Goal: Transaction & Acquisition: Purchase product/service

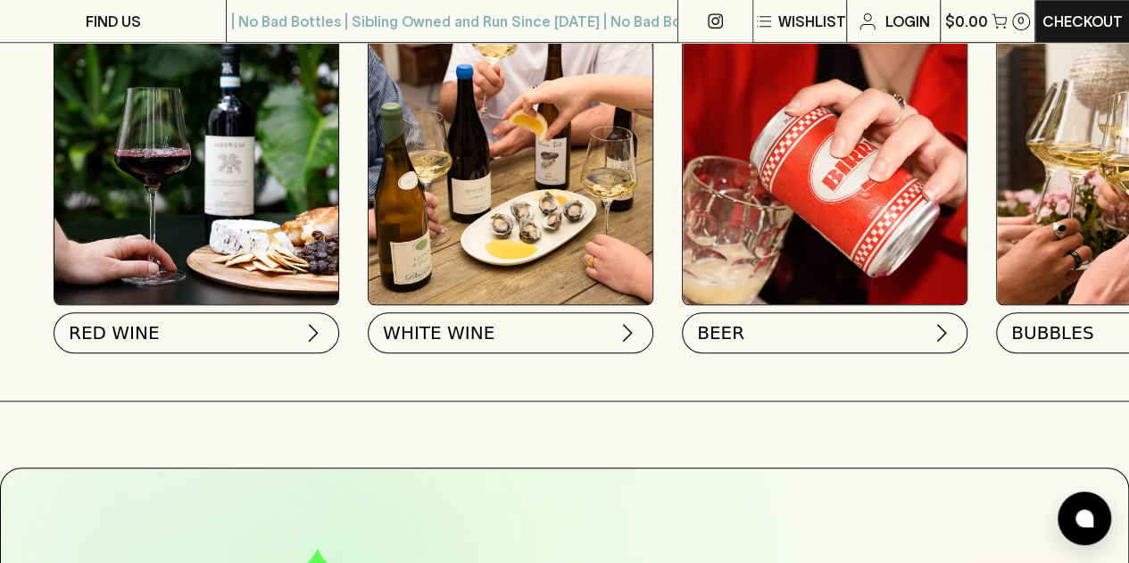
scroll to position [651, 0]
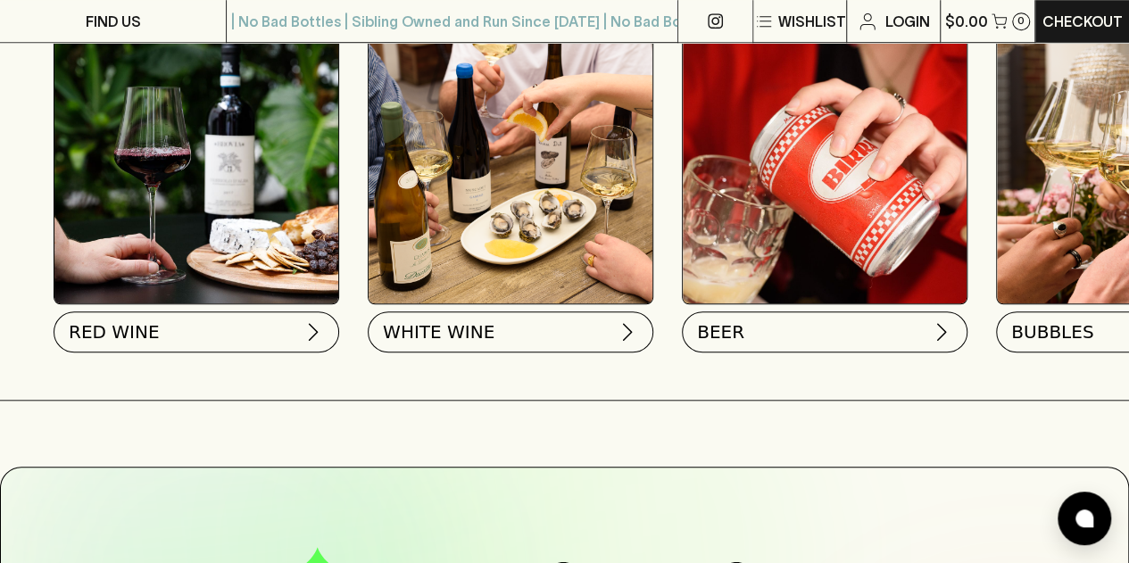
click at [757, 323] on button "BEER" at bounding box center [824, 331] width 285 height 41
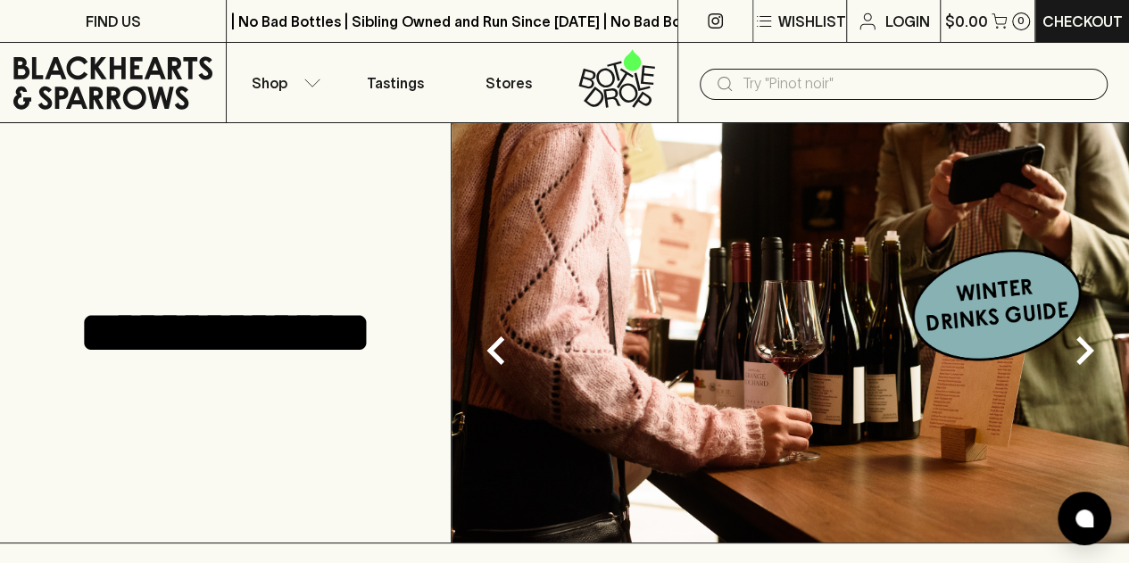
click at [714, 19] on icon at bounding box center [714, 20] width 15 height 15
